Goal: Task Accomplishment & Management: Use online tool/utility

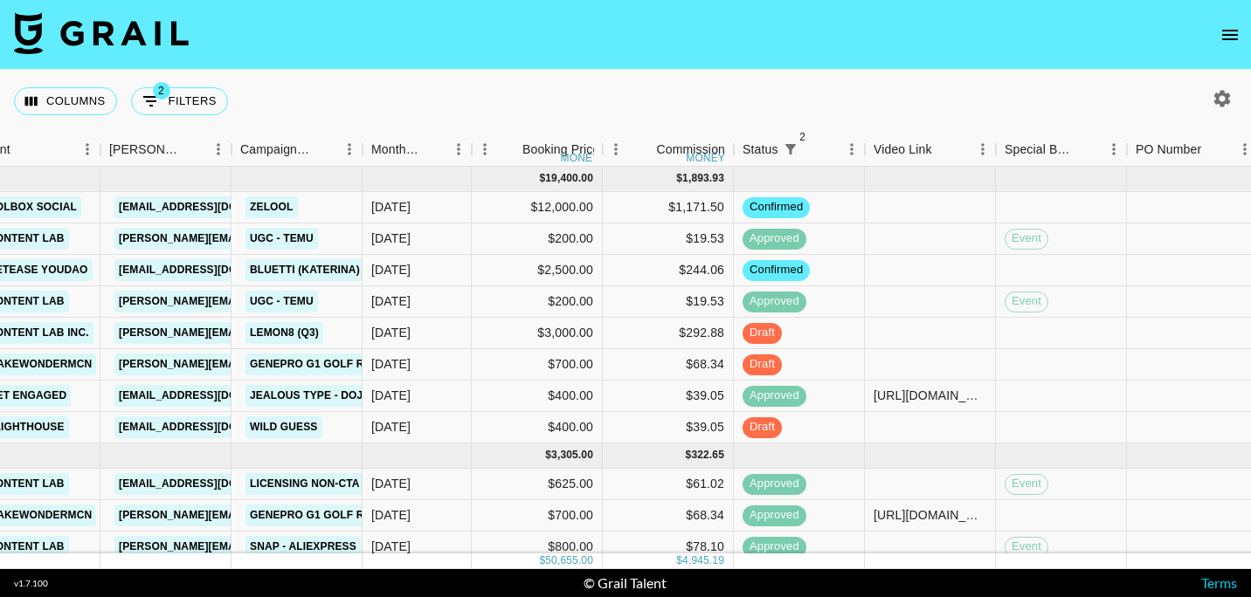
scroll to position [0, 537]
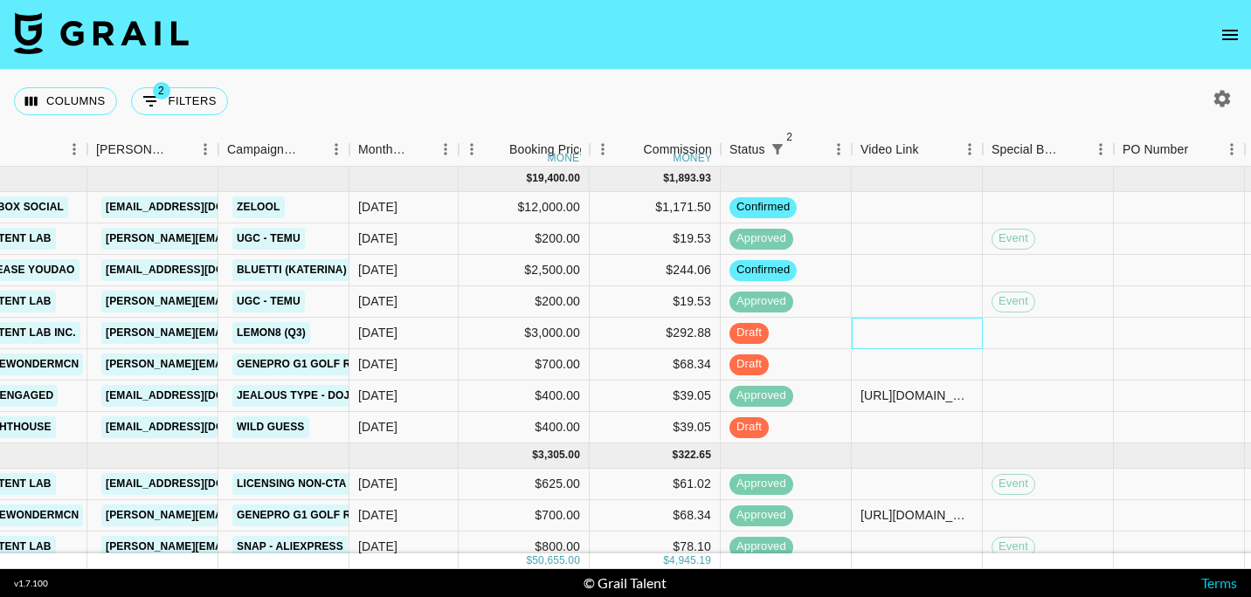
click at [915, 341] on div at bounding box center [917, 333] width 131 height 31
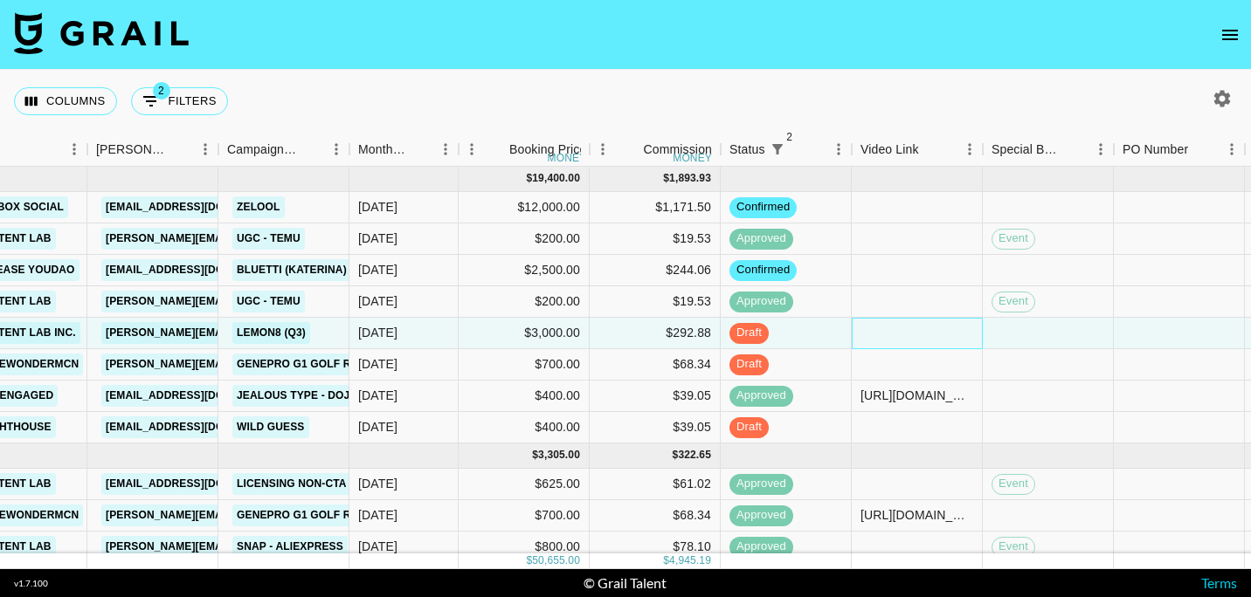
click at [915, 340] on div at bounding box center [917, 333] width 131 height 31
click at [909, 338] on div at bounding box center [917, 333] width 131 height 31
click at [907, 337] on div at bounding box center [917, 333] width 131 height 31
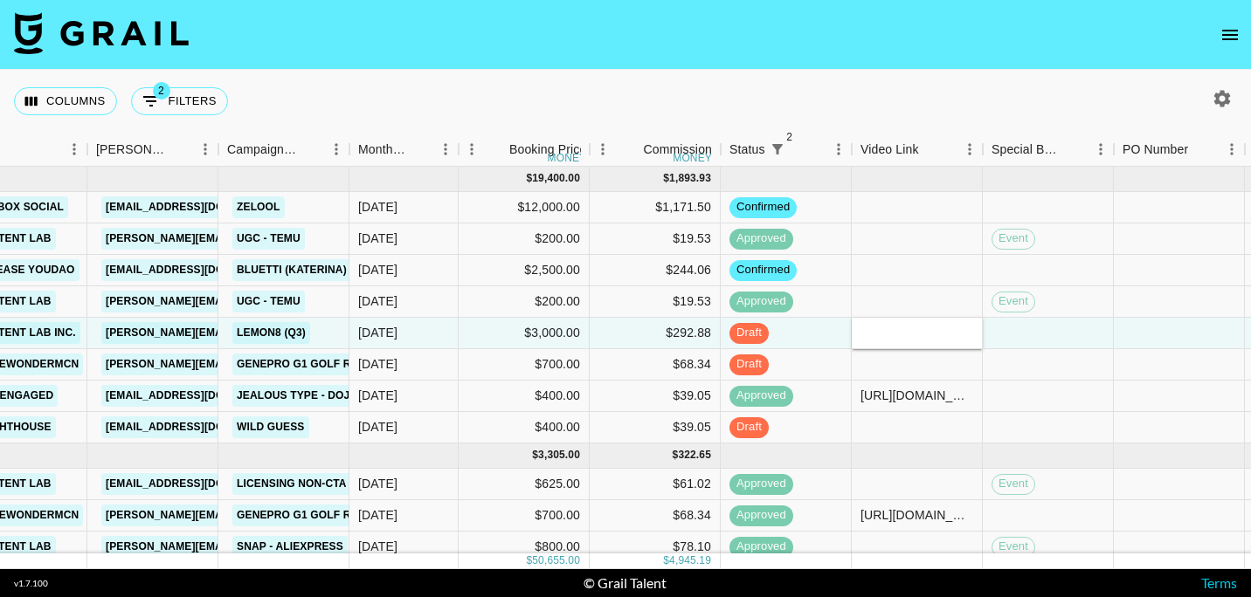
type input "[URL][DOMAIN_NAME]"
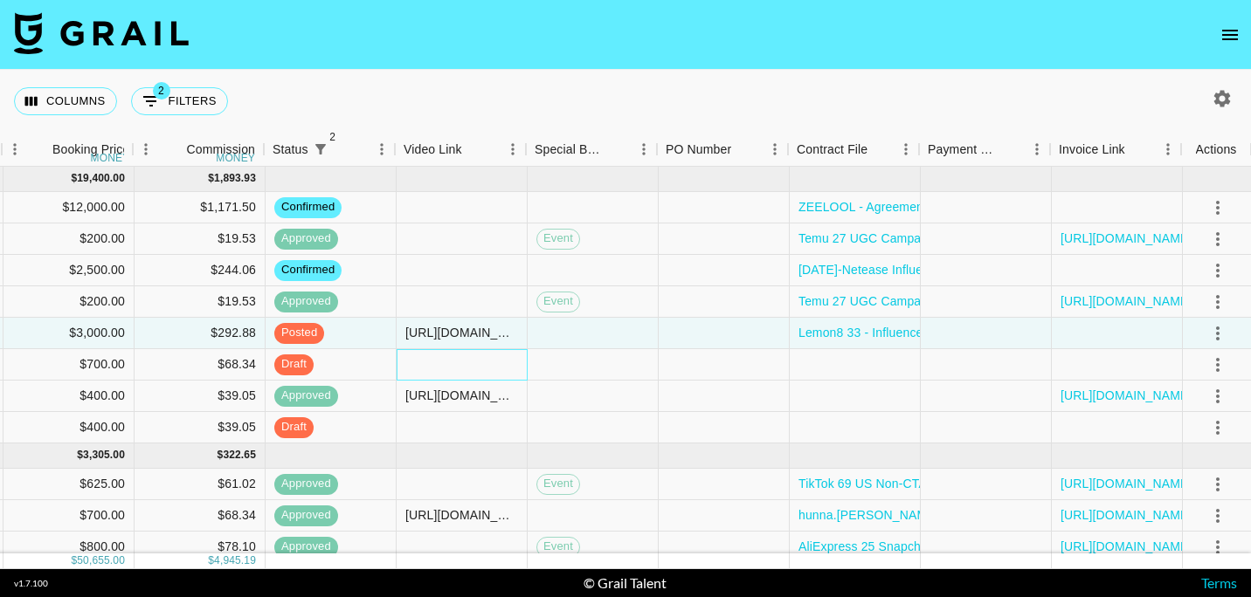
scroll to position [0, 1007]
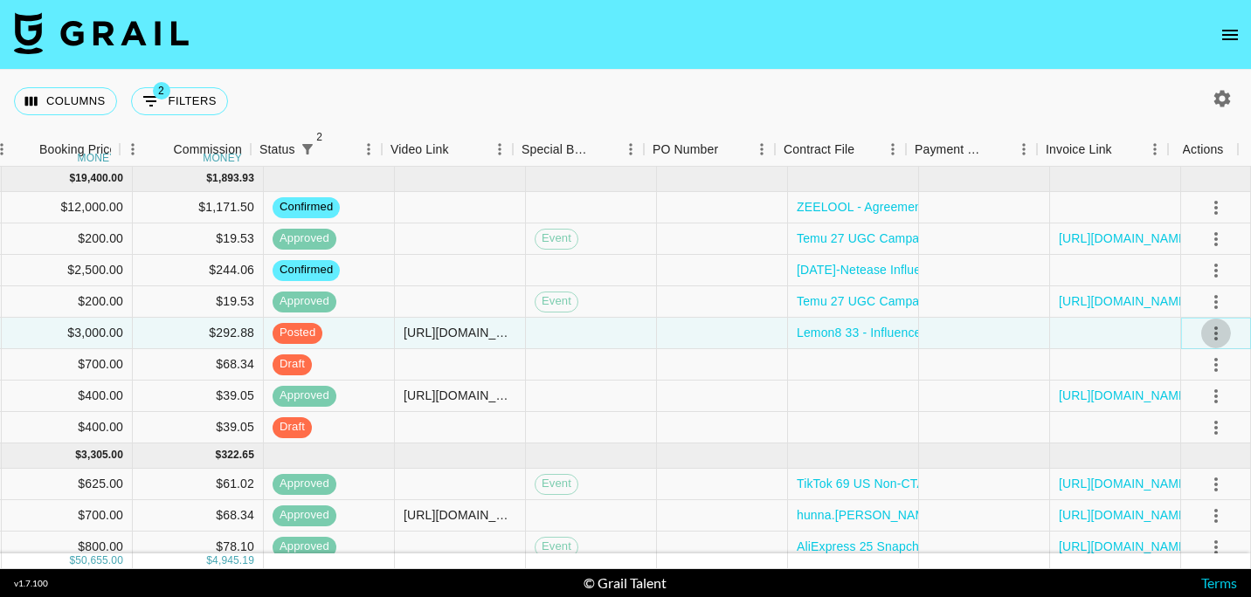
click at [1205, 333] on icon "select merge strategy" at bounding box center [1215, 333] width 21 height 21
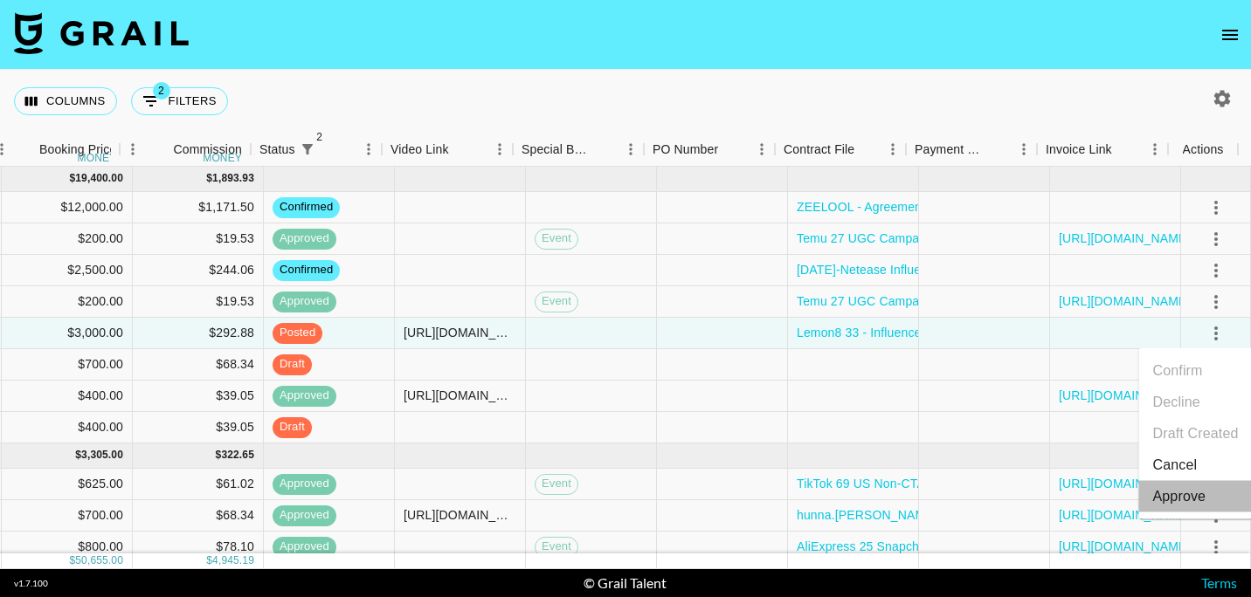
click at [1203, 493] on div "Approve" at bounding box center [1179, 496] width 53 height 21
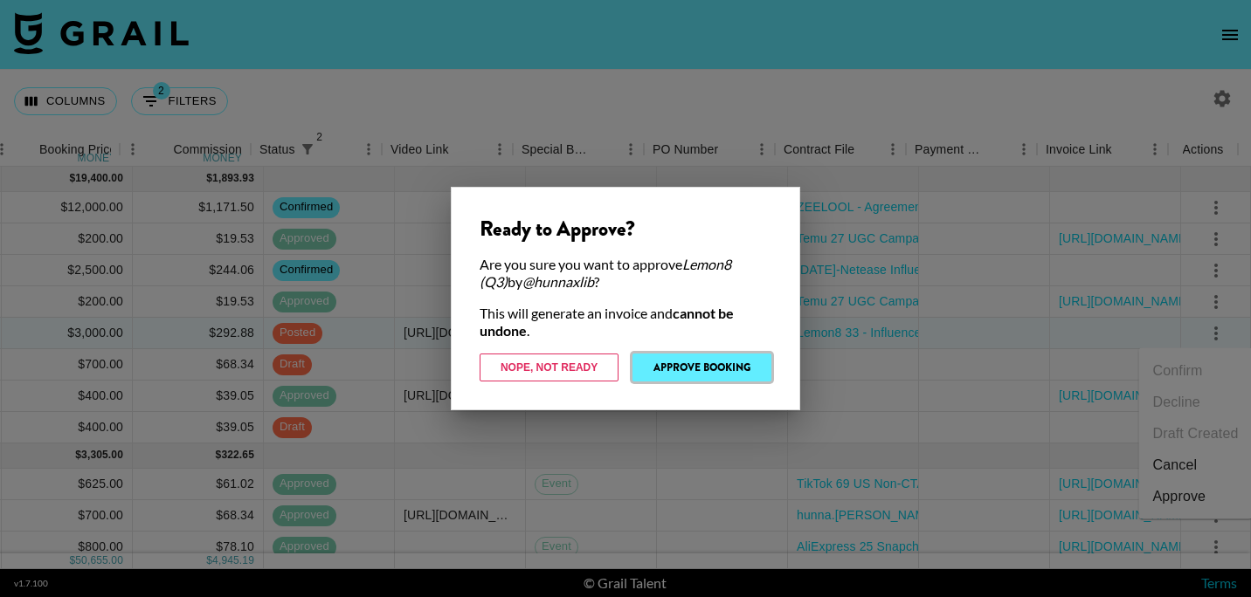
click at [721, 367] on button "Approve Booking" at bounding box center [701, 368] width 139 height 28
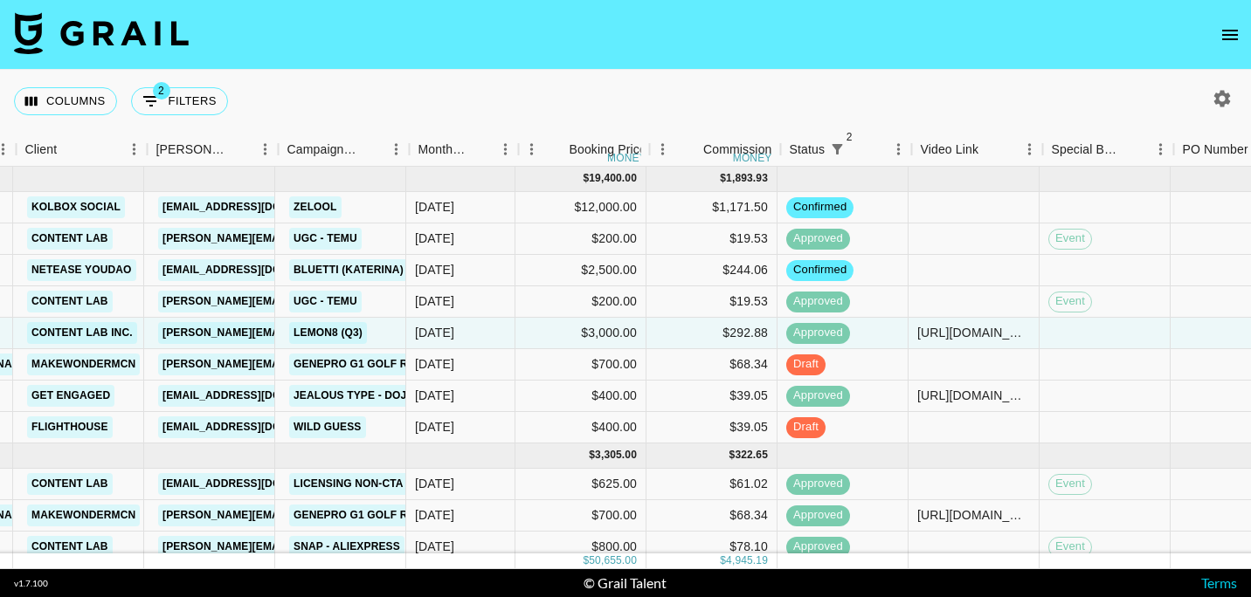
scroll to position [0, 472]
